Goal: Obtain resource: Obtain resource

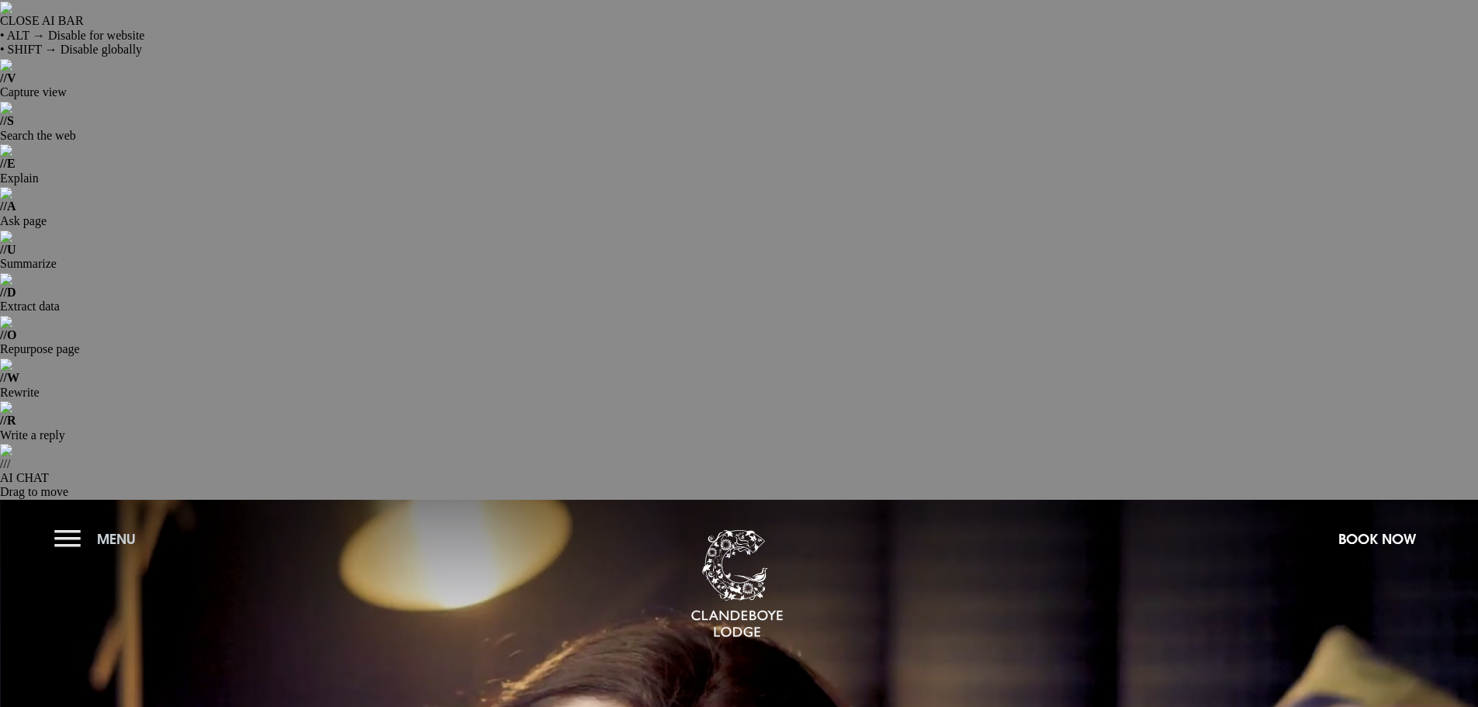
click at [62, 522] on button "Menu" at bounding box center [98, 538] width 89 height 33
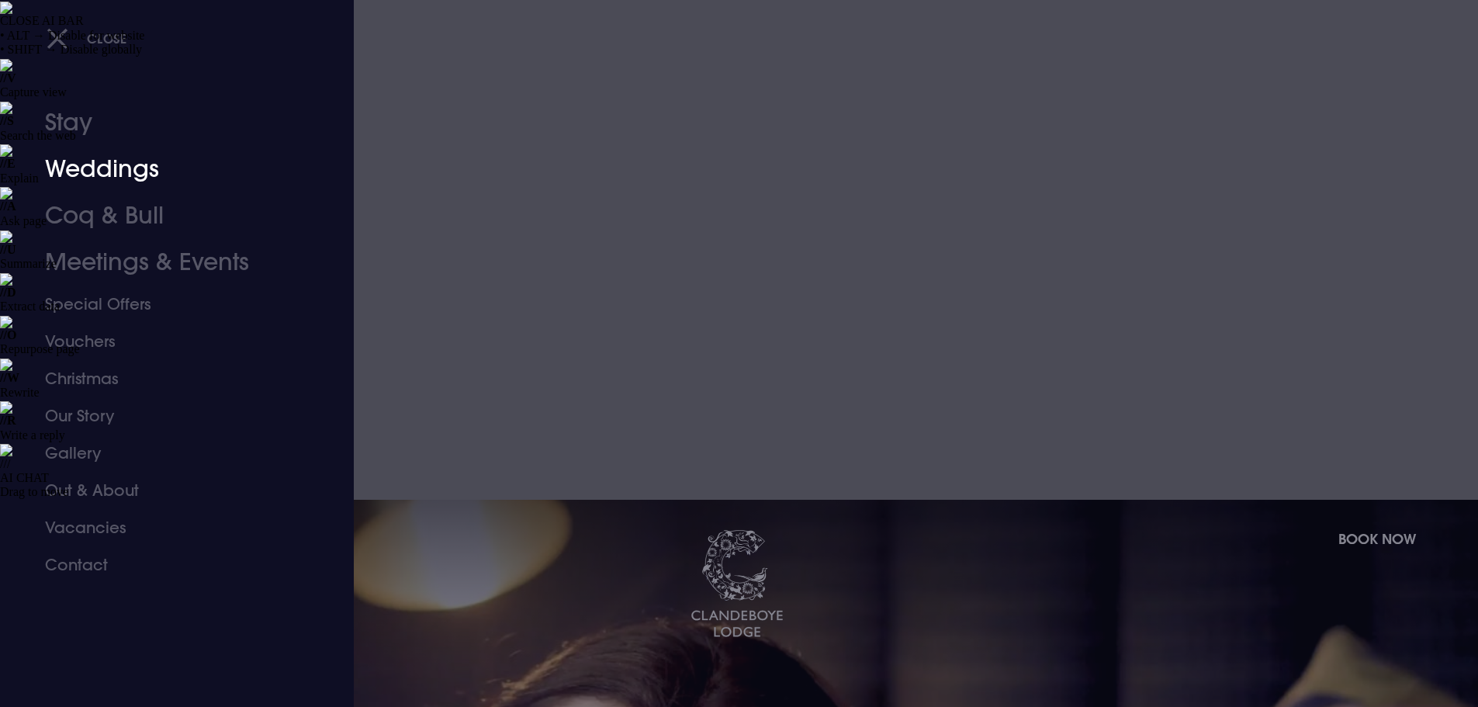
click at [113, 178] on link "Weddings" at bounding box center [167, 169] width 245 height 47
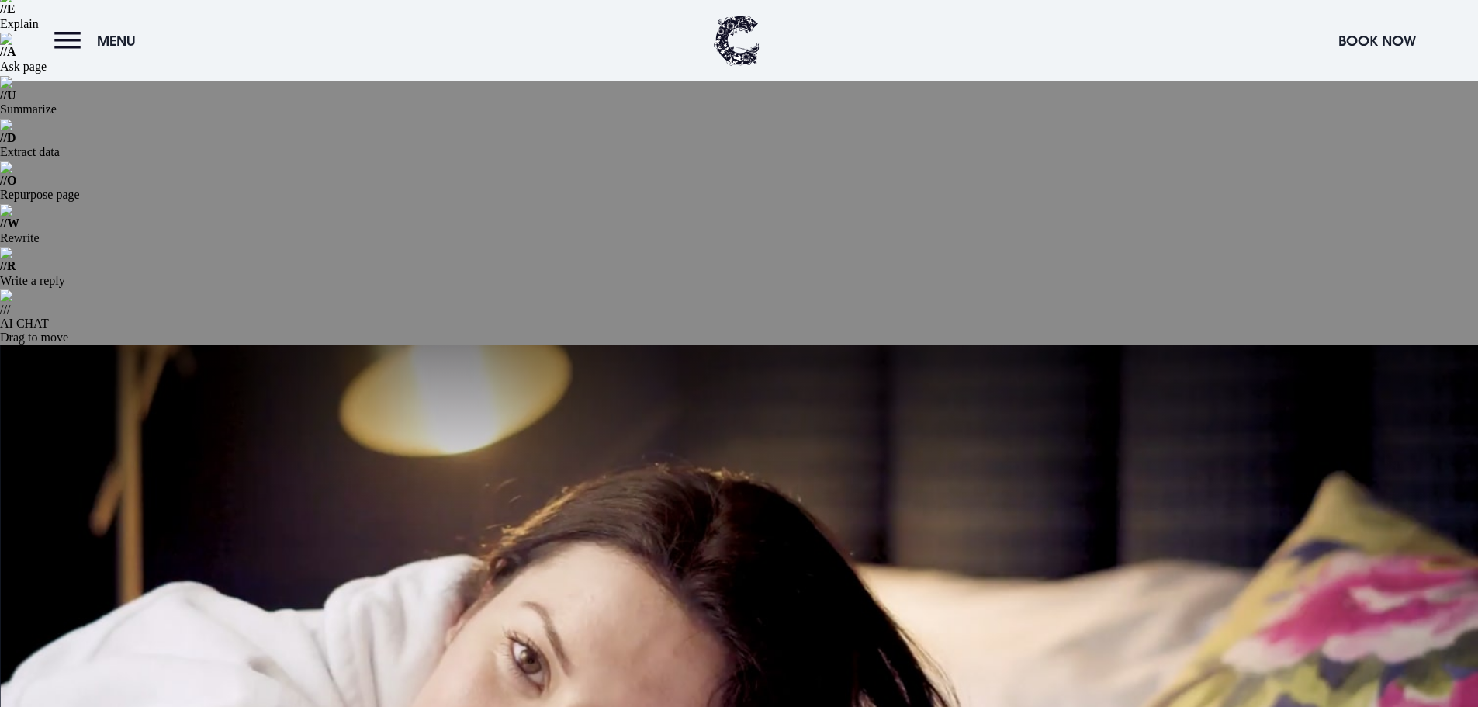
scroll to position [155, 0]
